Goal: Task Accomplishment & Management: Complete application form

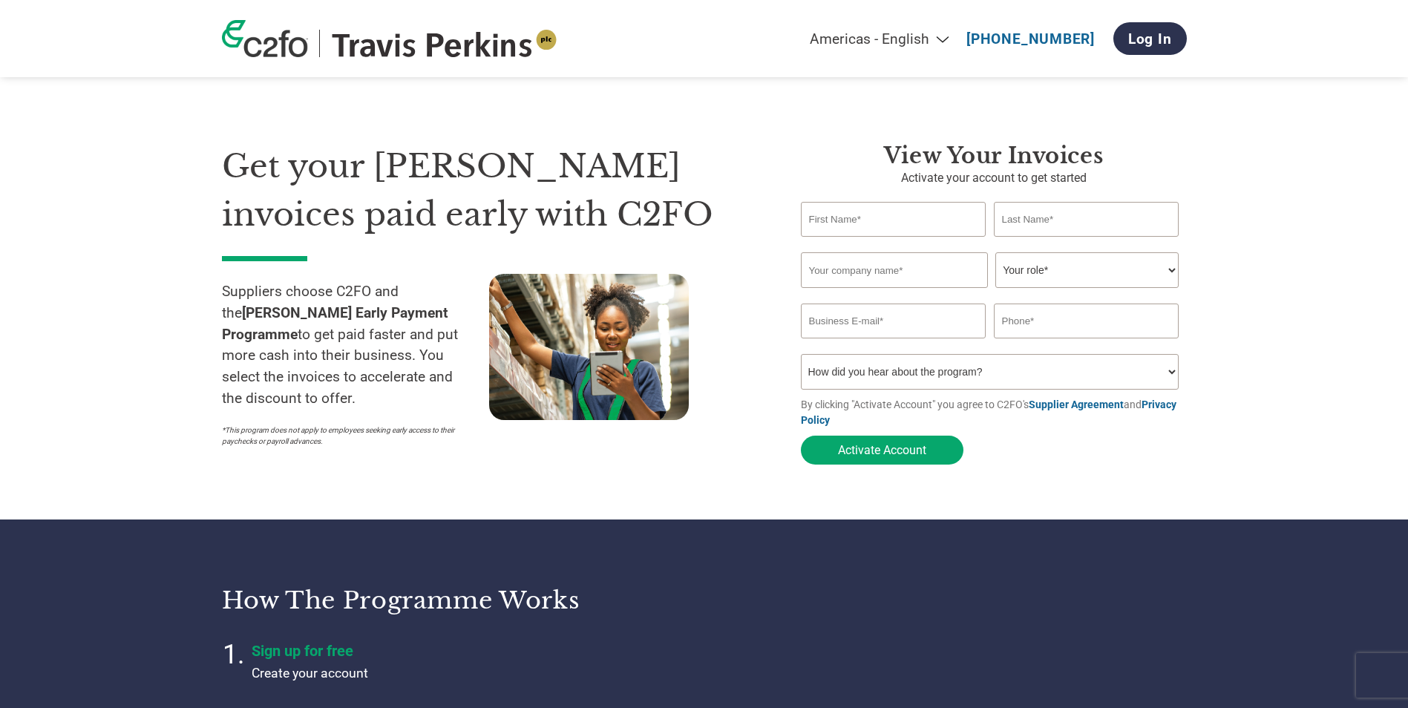
select select "en-[GEOGRAPHIC_DATA]"
click at [873, 220] on input "text" at bounding box center [894, 219] width 186 height 35
type input "BEVERLEY"
type input "[PERSON_NAME]"
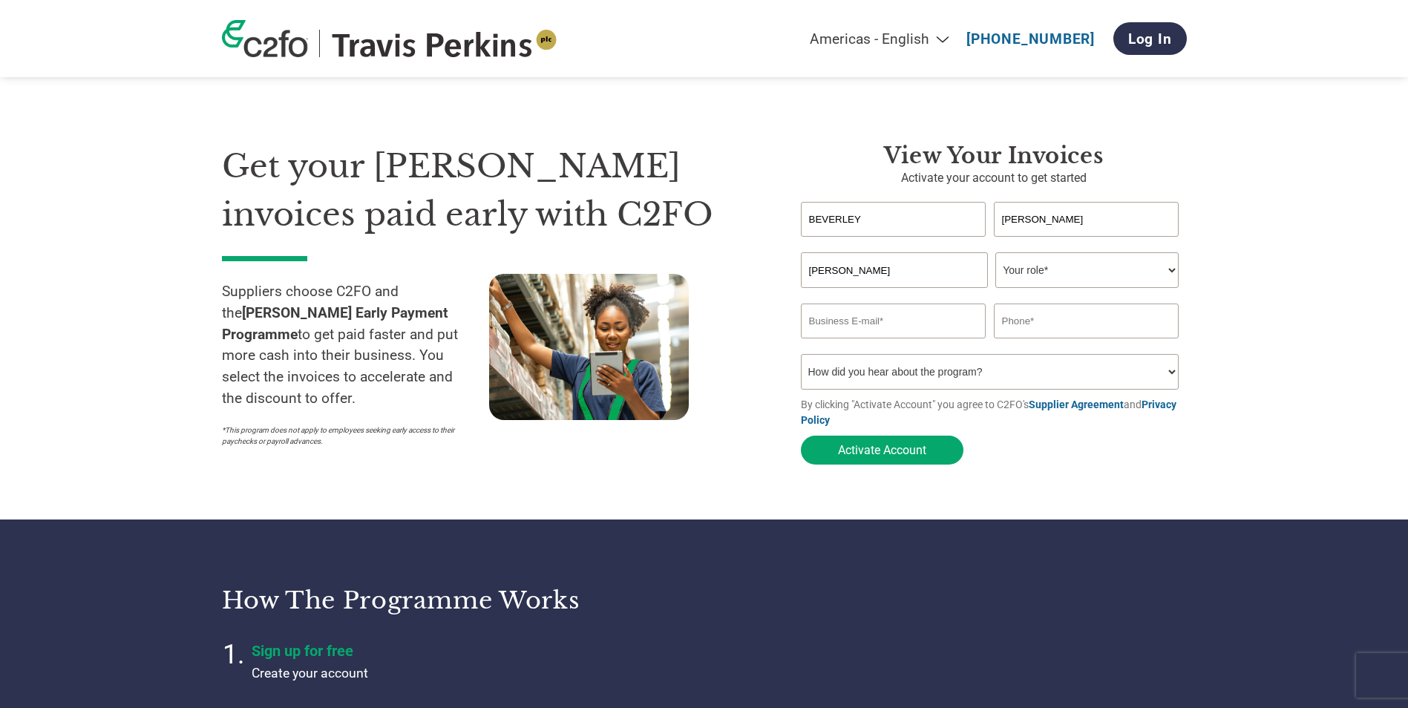
type input "[EMAIL_ADDRESS][DOMAIN_NAME]"
type input "07859059778"
drag, startPoint x: 913, startPoint y: 269, endPoint x: 819, endPoint y: 272, distance: 94.3
click at [819, 272] on input "[PERSON_NAME]" at bounding box center [894, 270] width 187 height 36
type input "B"
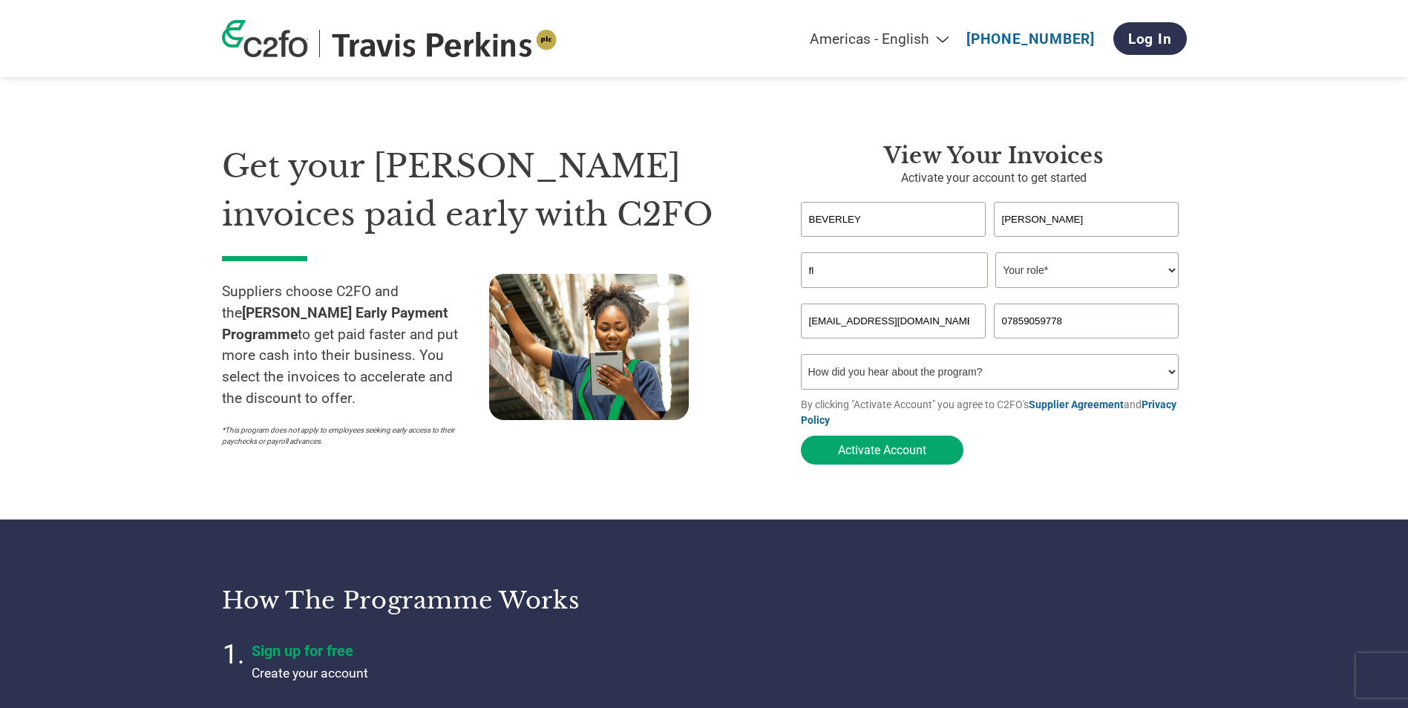
type input "f"
type input "FLEETLINE (DESPATCH) LTD"
click at [1029, 267] on select "Your role* CFO Controller Credit Manager Finance Director Treasurer CEO Preside…" at bounding box center [1087, 270] width 183 height 36
select select "ACCOUNTING"
click at [996, 254] on select "Your role* CFO Controller Credit Manager Finance Director Treasurer CEO Preside…" at bounding box center [1087, 270] width 183 height 36
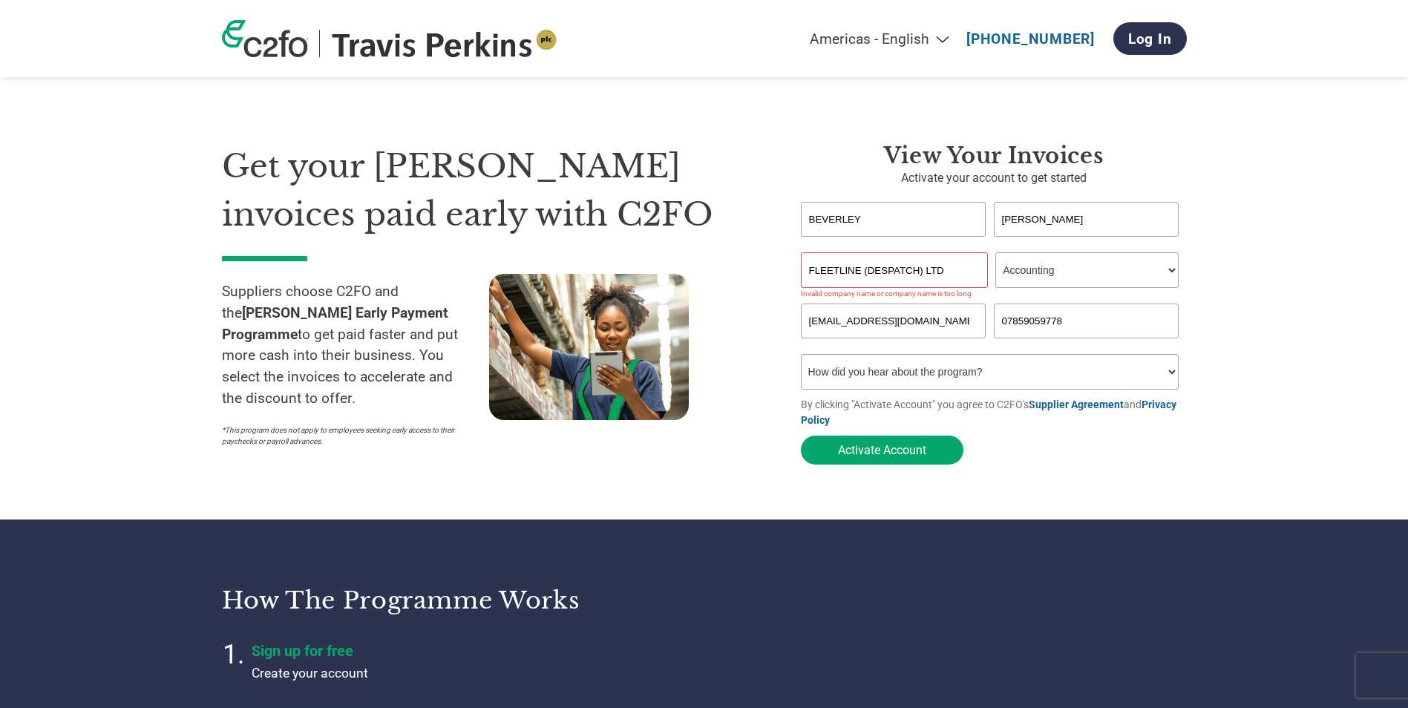
click at [864, 272] on input "FLEETLINE (DESPATCH) LTD" at bounding box center [894, 270] width 187 height 36
click at [918, 272] on input "FLEETLINE DESPATCH) LTD" at bounding box center [894, 270] width 187 height 36
type input "FLEETLINE DESPATCH LTD"
click at [1164, 376] on select "How did you hear about the program? Received a letter Email Social Media Online…" at bounding box center [990, 372] width 379 height 36
select select "Received a Letter"
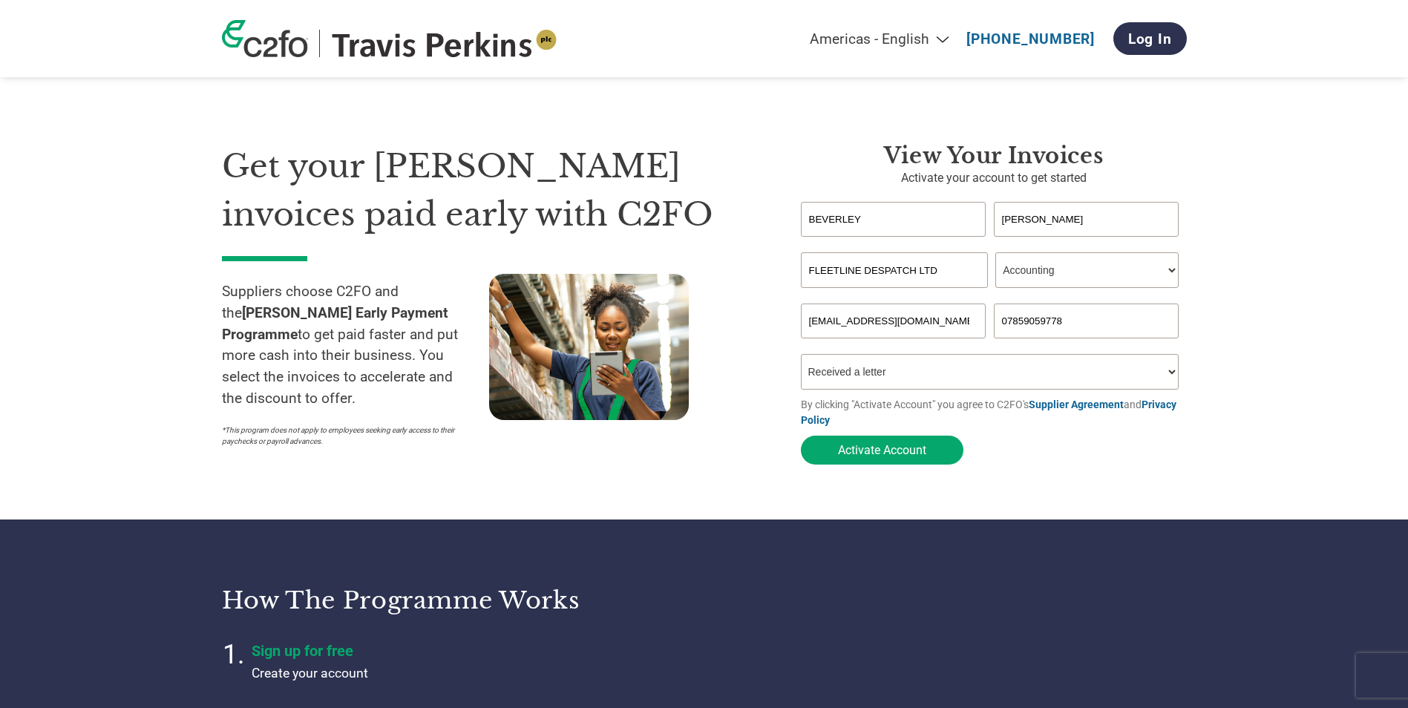
click at [801, 359] on select "How did you hear about the program? Received a letter Email Social Media Online…" at bounding box center [990, 372] width 379 height 36
click at [882, 451] on button "Activate Account" at bounding box center [882, 450] width 163 height 29
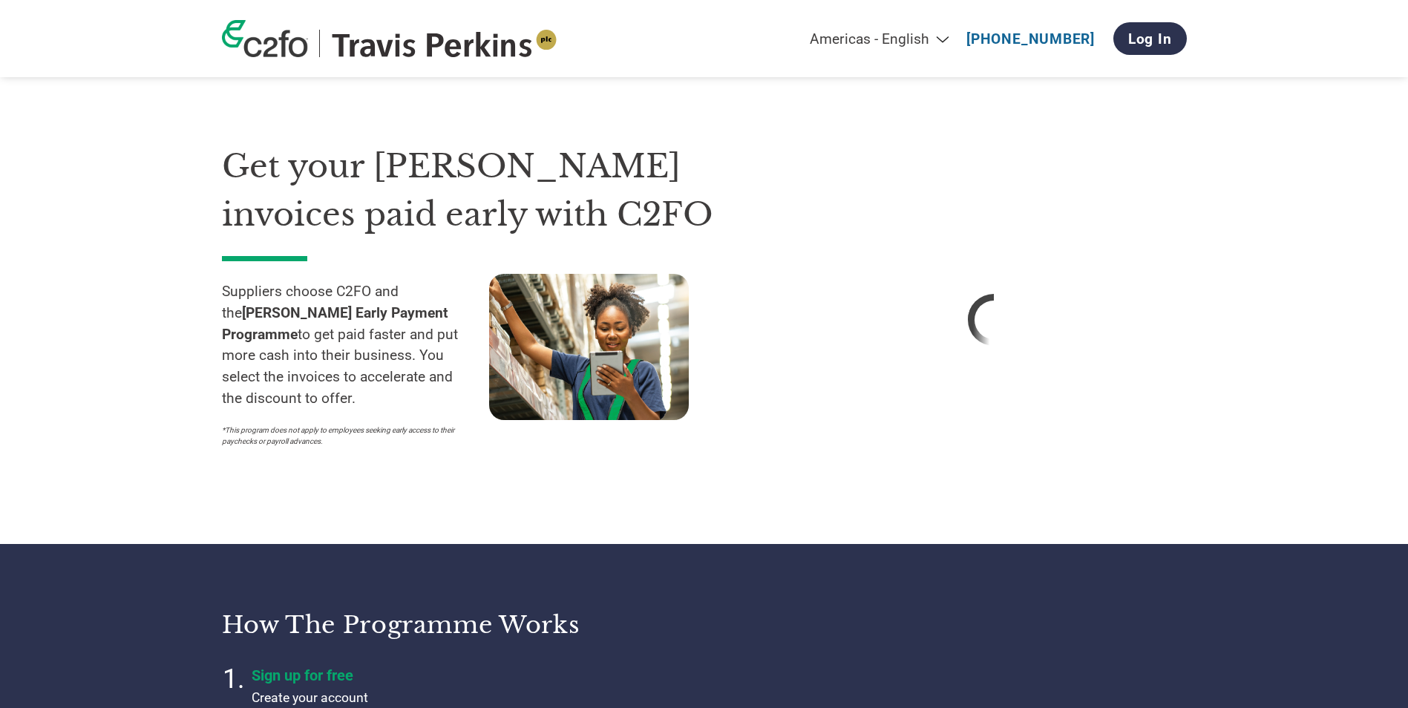
select select "en-[GEOGRAPHIC_DATA]"
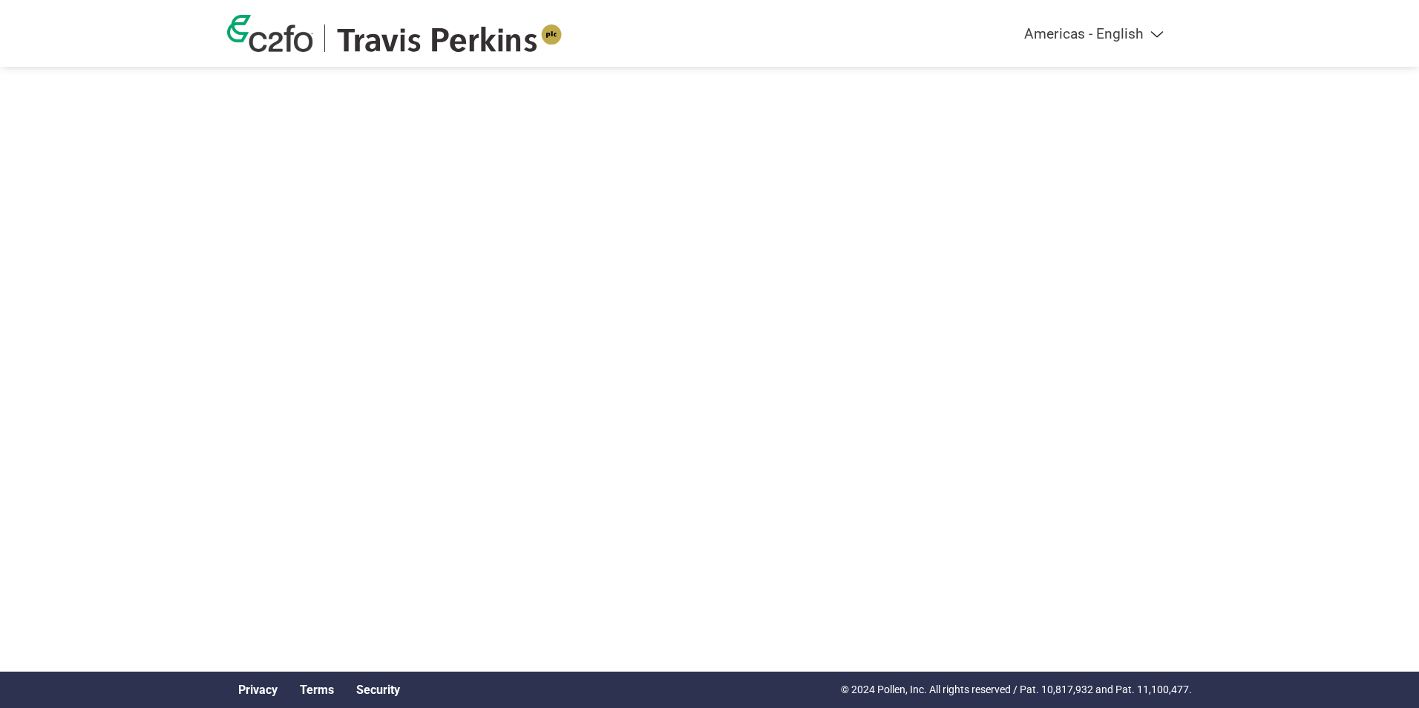
select select "en-[GEOGRAPHIC_DATA]"
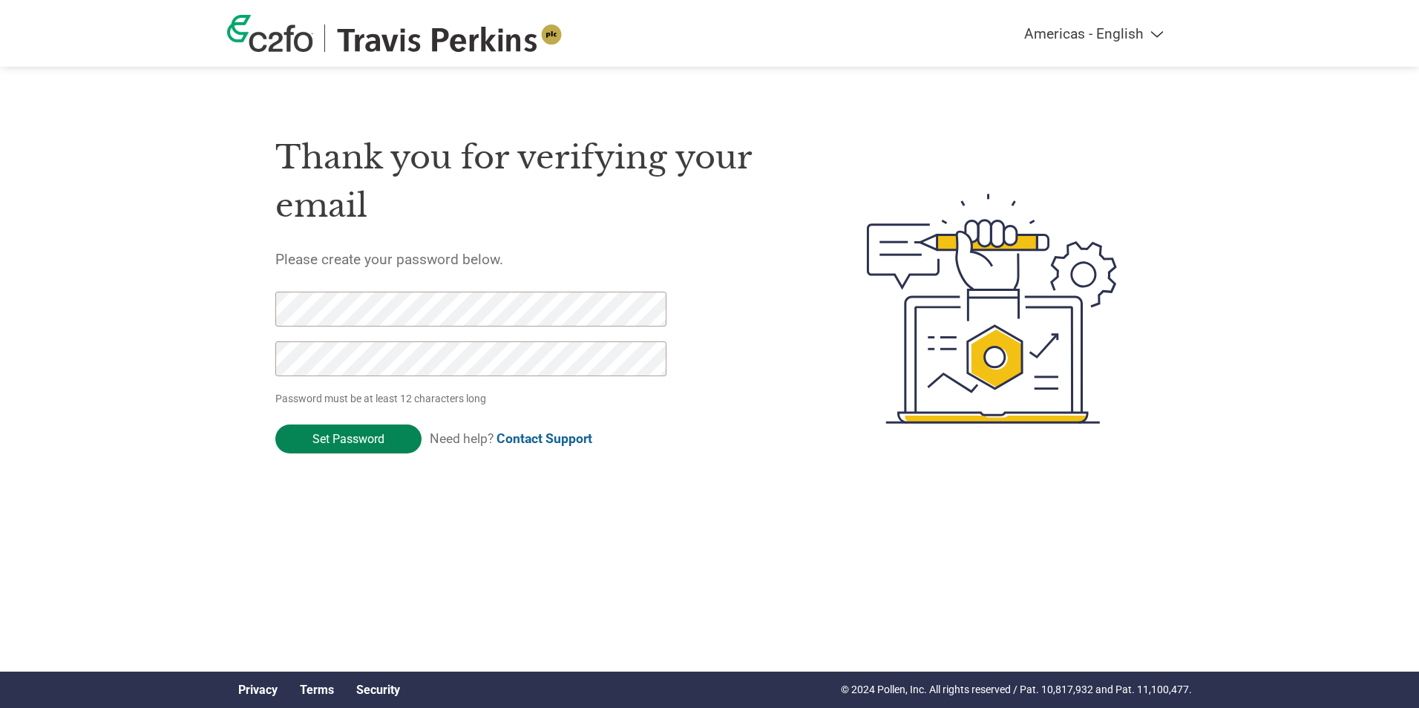
click at [330, 437] on input "Set Password" at bounding box center [348, 439] width 146 height 29
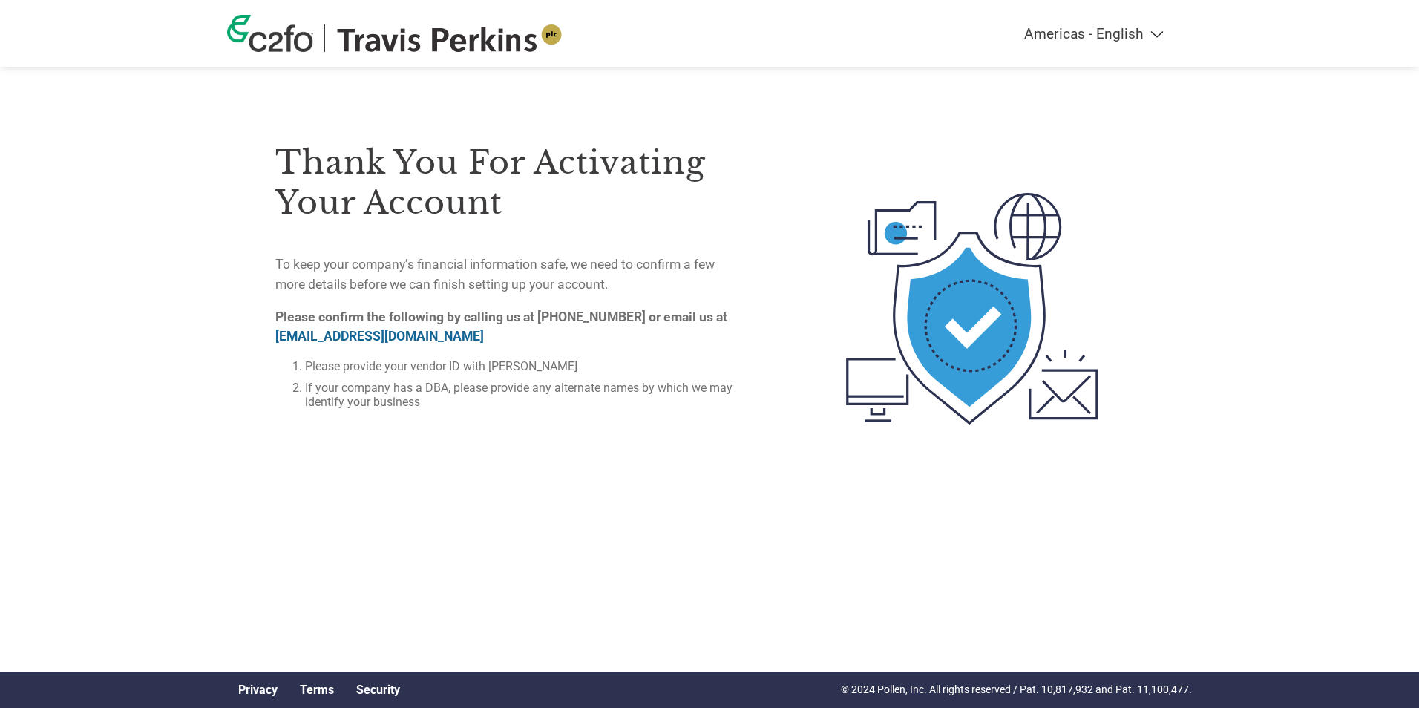
click at [352, 336] on link "on-boarding@c2fo.com" at bounding box center [379, 336] width 209 height 15
click at [344, 335] on link "on-boarding@c2fo.com" at bounding box center [379, 336] width 209 height 15
click at [312, 334] on link "on-boarding@c2fo.com" at bounding box center [379, 336] width 209 height 15
